Goal: Task Accomplishment & Management: Complete application form

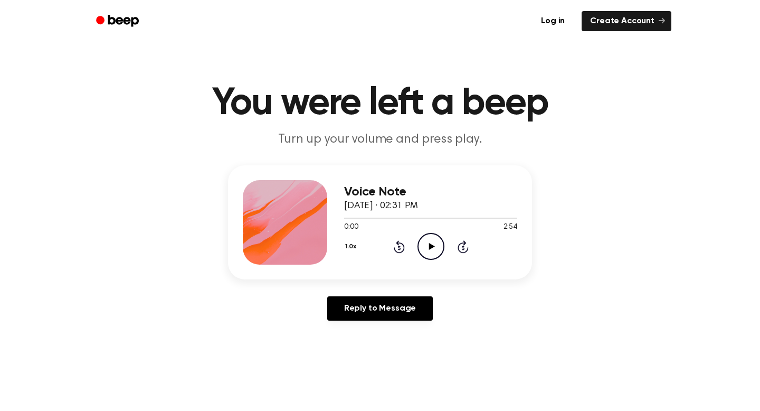
click at [428, 245] on icon "Play Audio" at bounding box center [430, 246] width 27 height 27
click at [606, 22] on link "Create Account" at bounding box center [627, 21] width 90 height 20
